Goal: Check status: Check status

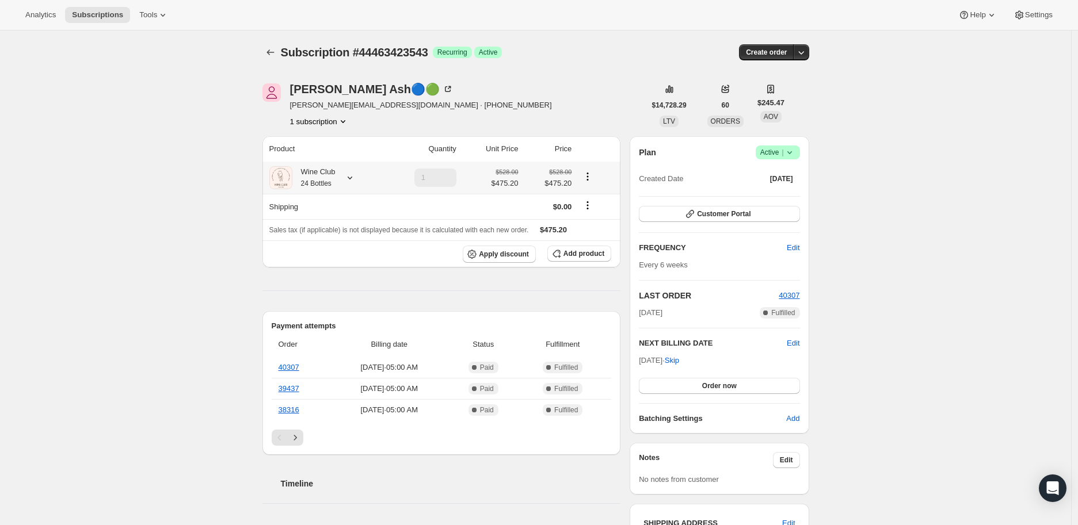
click at [353, 177] on icon at bounding box center [350, 178] width 12 height 12
click at [442, 84] on icon at bounding box center [448, 89] width 12 height 12
click at [269, 49] on icon "Subscriptions" at bounding box center [271, 53] width 12 height 12
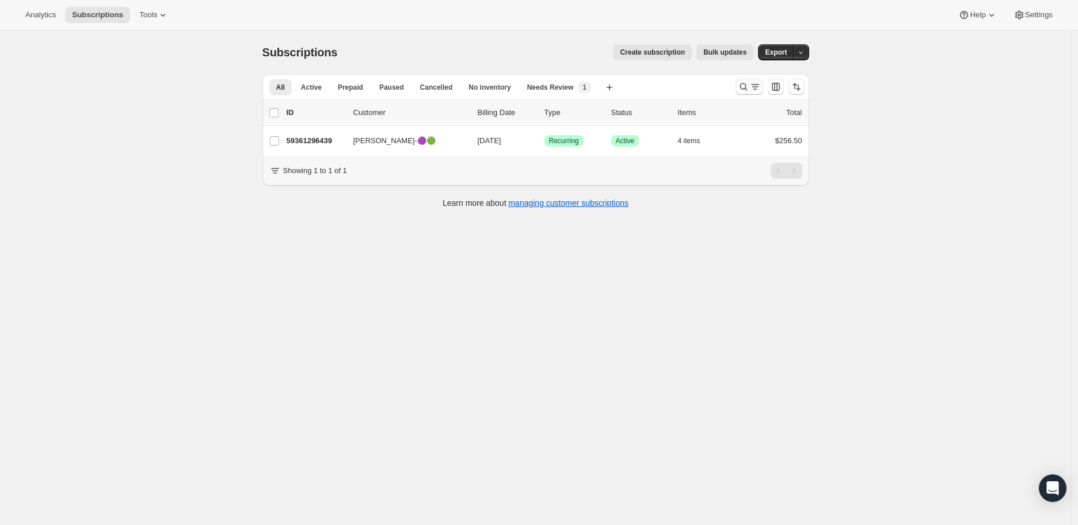
click at [744, 87] on icon "Search and filter results" at bounding box center [744, 87] width 12 height 12
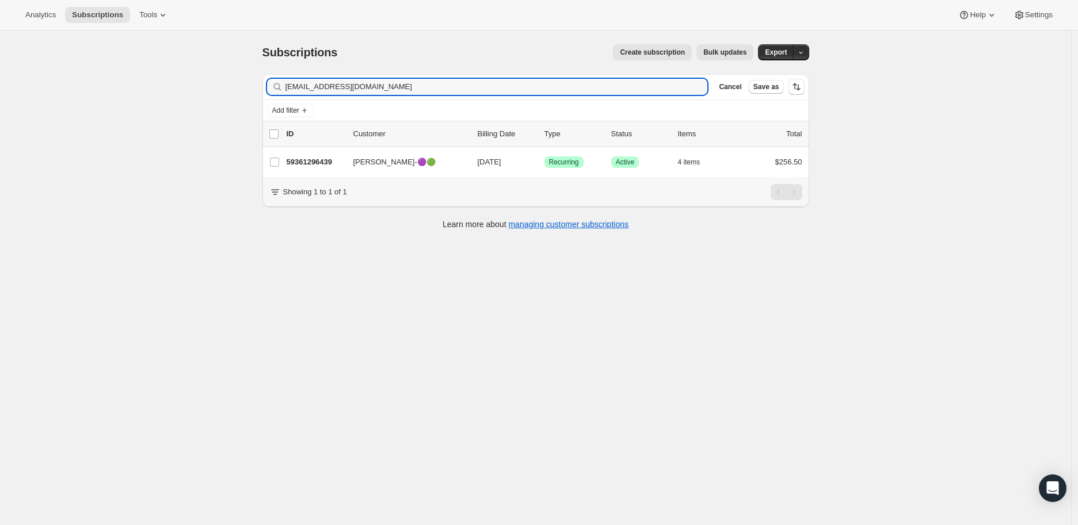
drag, startPoint x: 370, startPoint y: 84, endPoint x: 284, endPoint y: 87, distance: 86.4
click at [284, 87] on div "cynkel24@gmail.com Clear" at bounding box center [487, 87] width 441 height 16
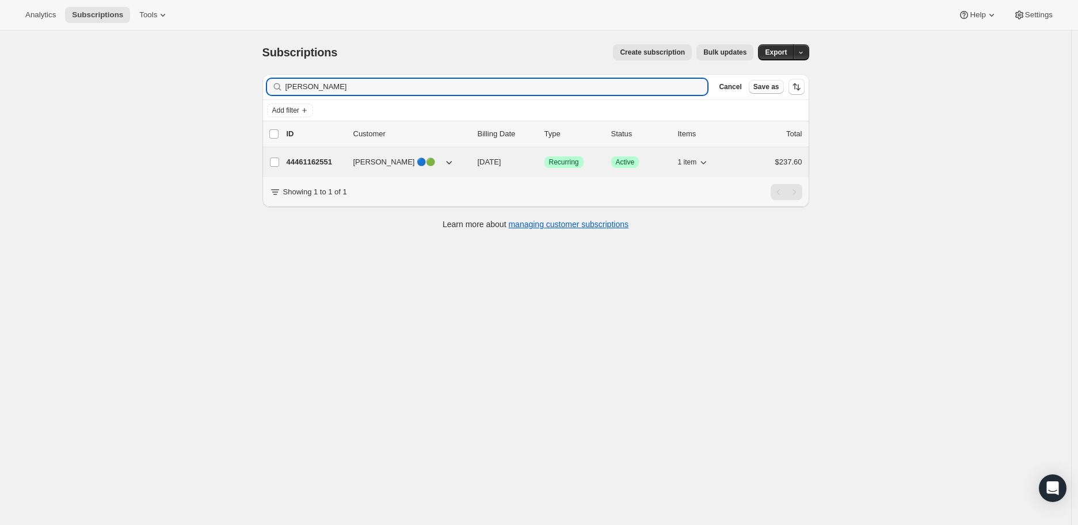
type input "Lindsey Bettendorf"
click at [312, 160] on p "44461162551" at bounding box center [316, 162] width 58 height 12
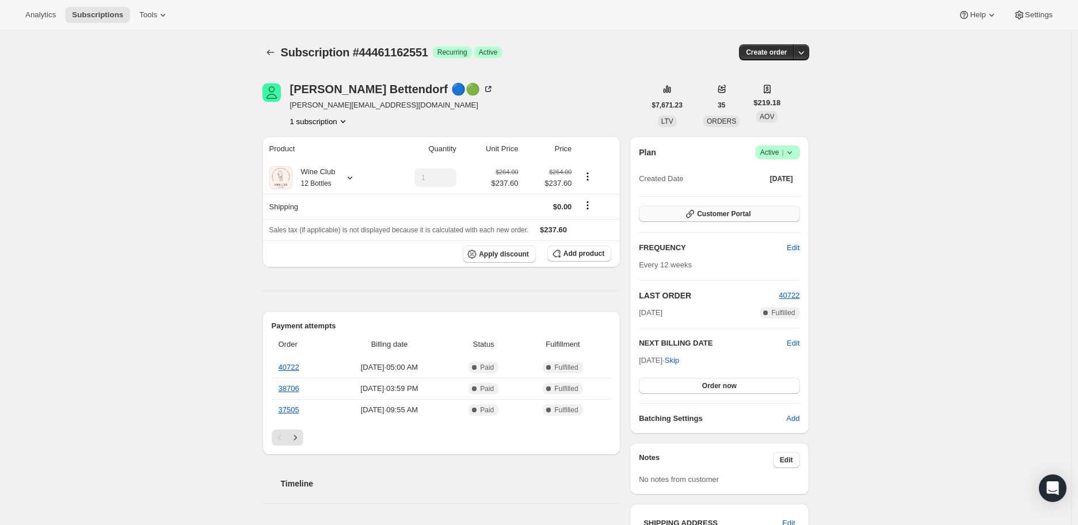
click at [727, 209] on span "Customer Portal" at bounding box center [724, 213] width 54 height 9
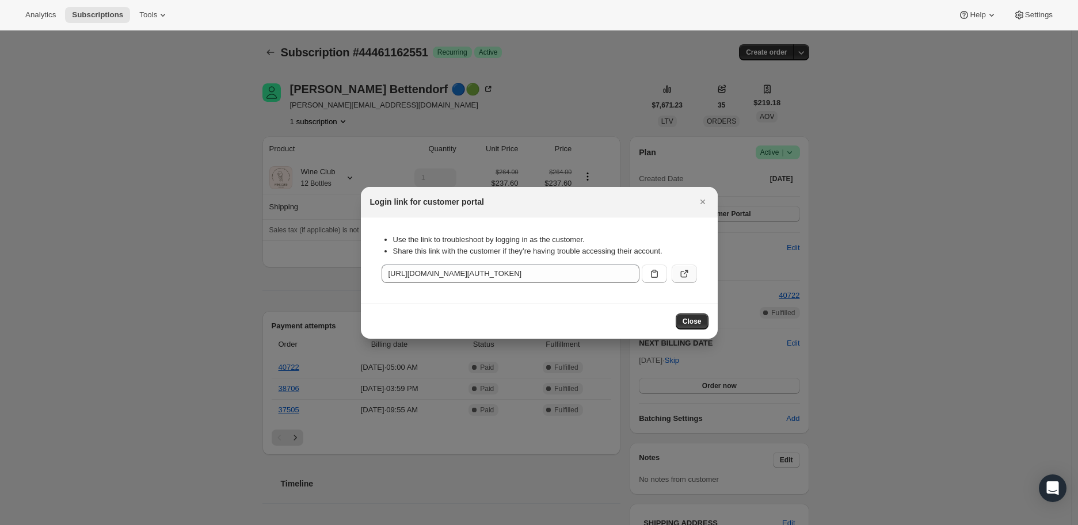
click at [685, 273] on icon ":r7o:" at bounding box center [685, 272] width 5 height 5
click at [701, 204] on icon "Close" at bounding box center [703, 202] width 12 height 12
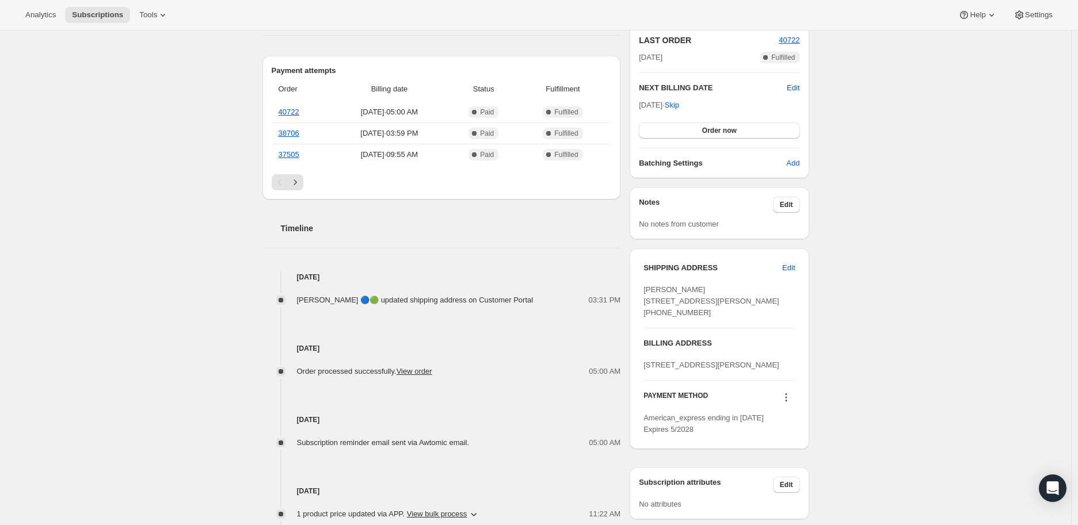
scroll to position [319, 0]
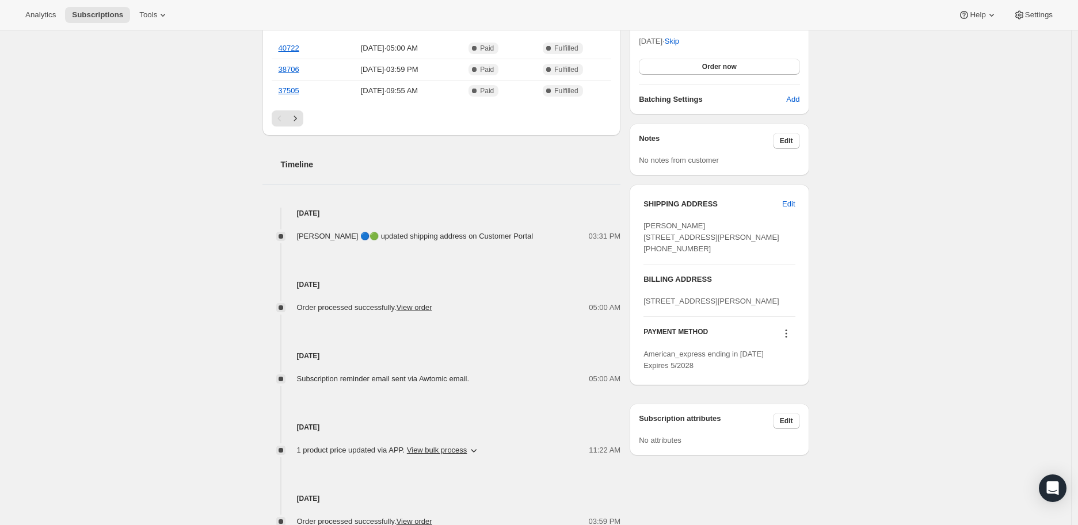
drag, startPoint x: 646, startPoint y: 204, endPoint x: 731, endPoint y: 258, distance: 100.4
click at [731, 255] on div "SHIPPING ADDRESS Edit Lindsey Bettendorf 1605 Gulf Way, Unit 1 St Pete Beach FL…" at bounding box center [718, 226] width 151 height 56
copy div "SHIPPING ADDRESS Edit Lindsey Bettendorf 1605 Gulf Way, Unit 1 St Pete Beach FL…"
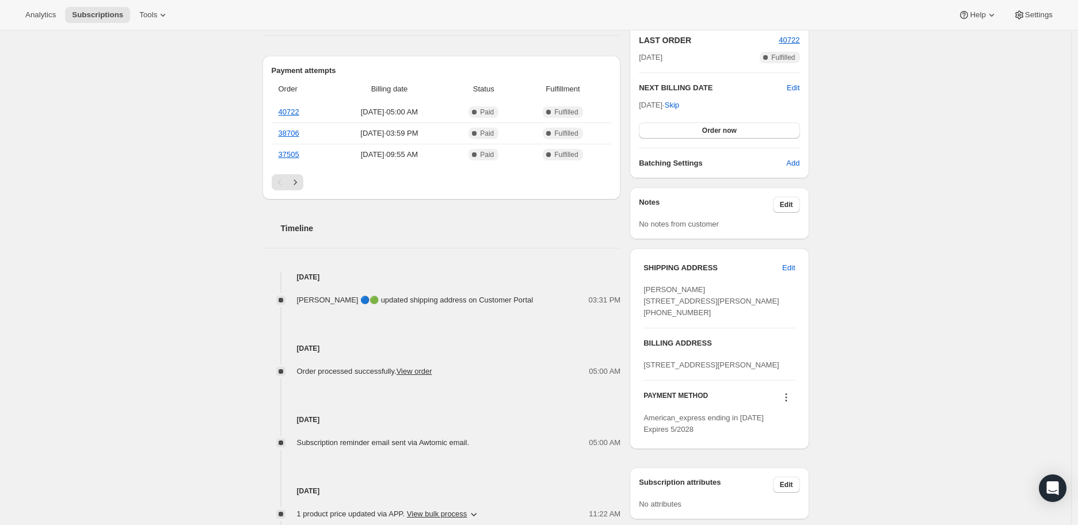
scroll to position [192, 0]
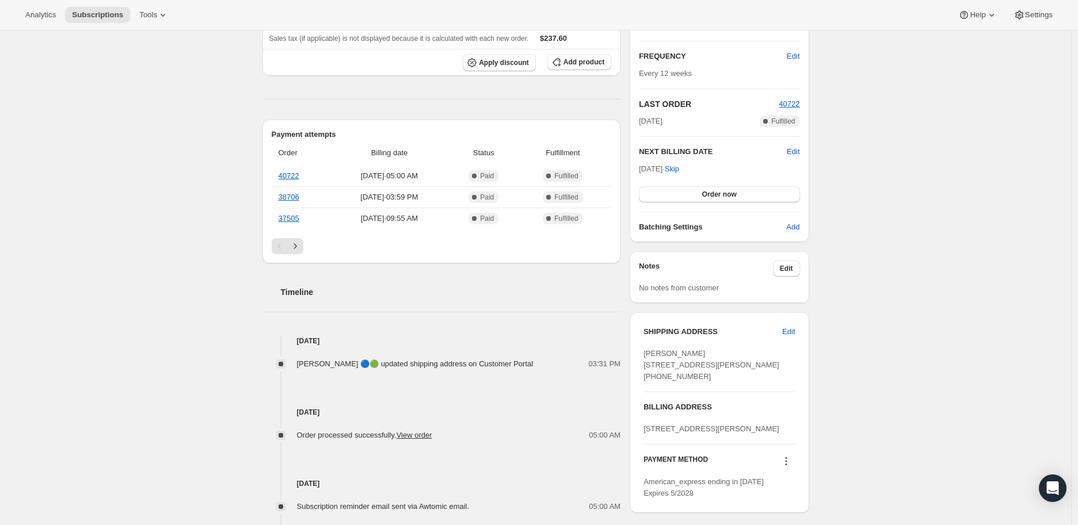
drag, startPoint x: 151, startPoint y: 212, endPoint x: 135, endPoint y: 93, distance: 120.3
click at [151, 211] on div "Subscription #44461162551. This page is ready Subscription #44461162551 Success…" at bounding box center [535, 297] width 1071 height 917
